Goal: Task Accomplishment & Management: Manage account settings

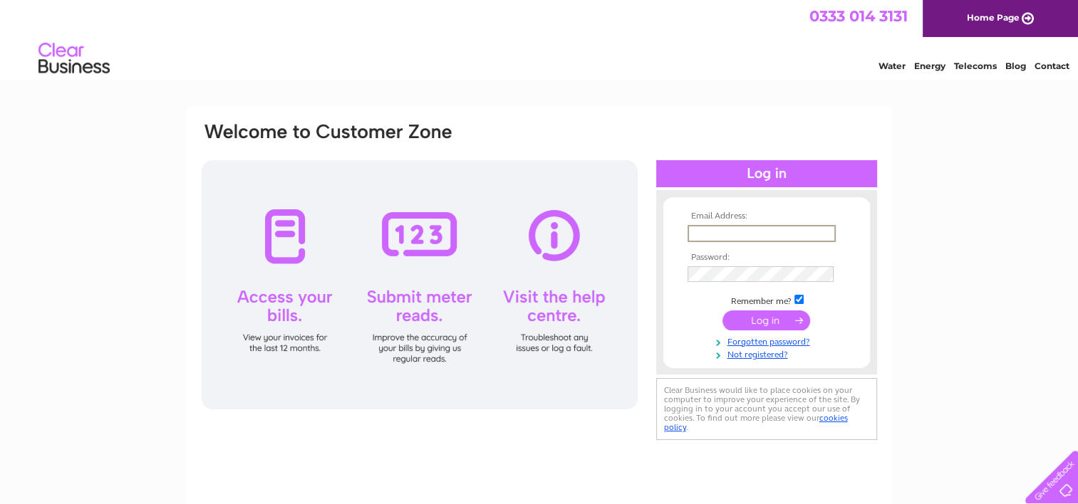
type input "[EMAIL_ADDRESS][DOMAIN_NAME]"
click at [723, 310] on input "submit" at bounding box center [767, 320] width 88 height 20
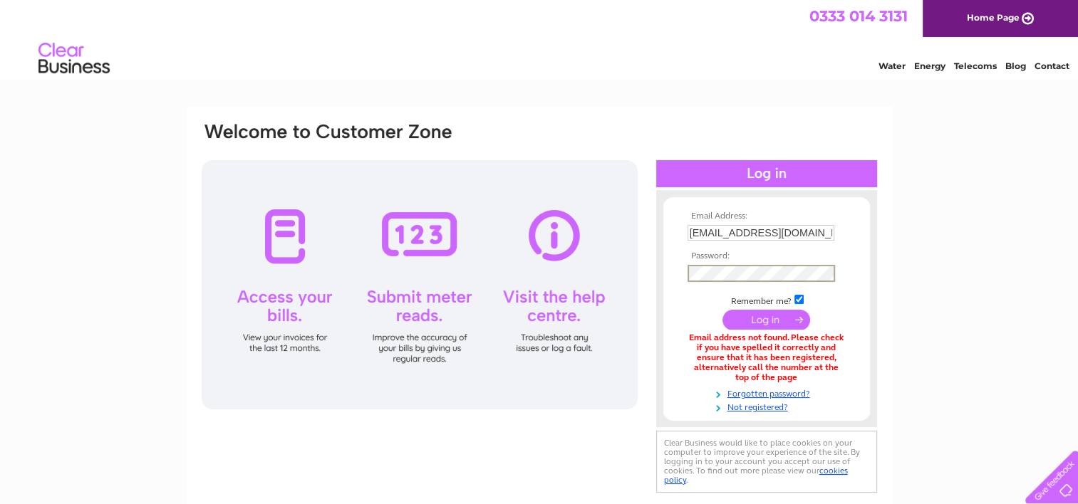
click at [723, 310] on input "submit" at bounding box center [767, 320] width 88 height 20
